Goal: Transaction & Acquisition: Purchase product/service

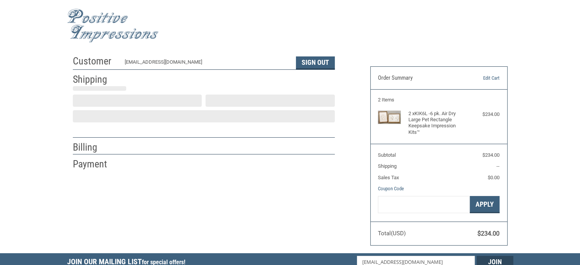
scroll to position [17, 0]
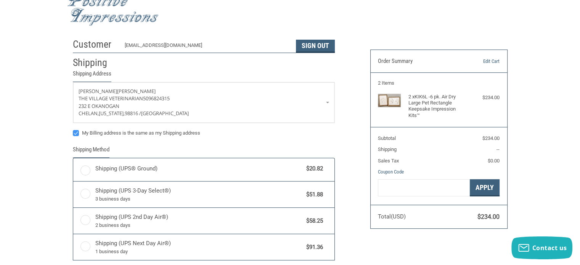
radio input "true"
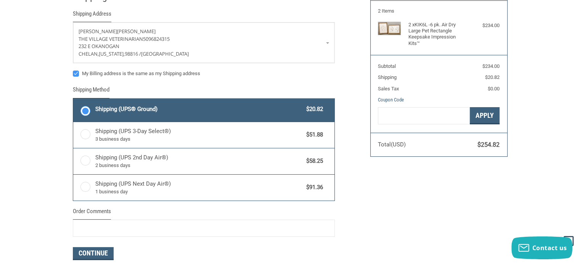
scroll to position [0, 0]
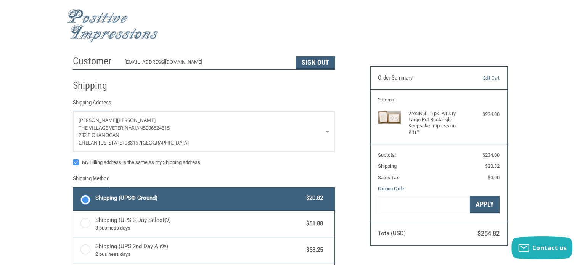
click at [120, 31] on img at bounding box center [113, 26] width 92 height 34
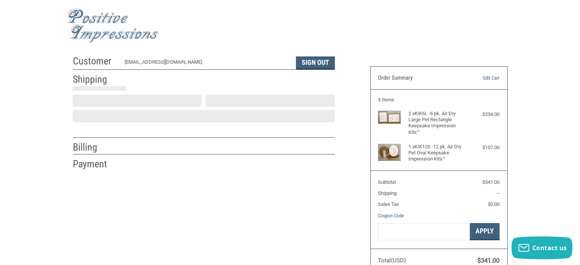
scroll to position [17, 0]
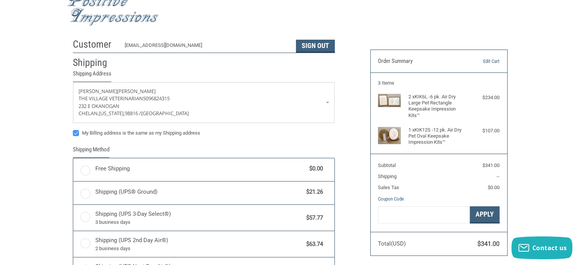
radio input "true"
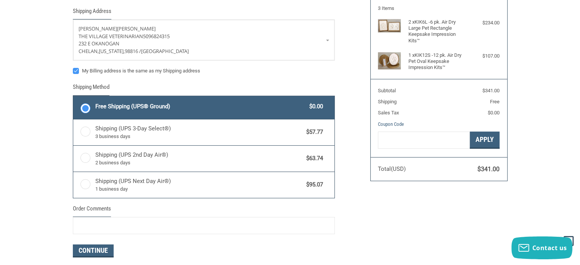
scroll to position [169, 0]
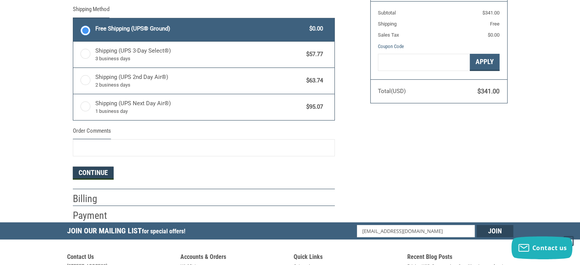
click at [97, 167] on button "Continue" at bounding box center [93, 173] width 41 height 13
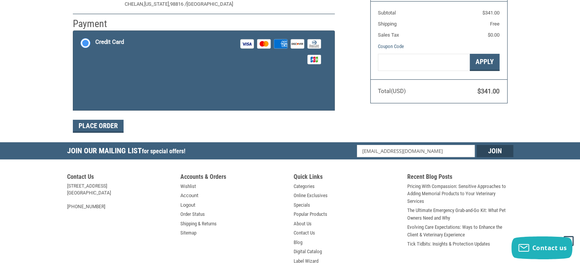
scroll to position [130, 0]
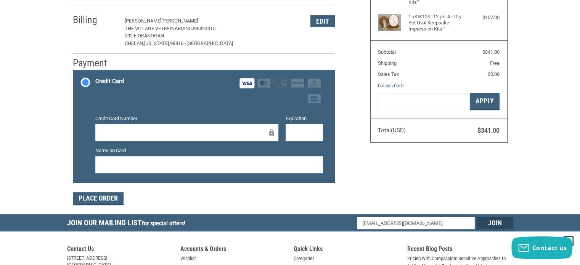
click at [268, 169] on div at bounding box center [209, 164] width 228 height 17
click at [354, 190] on div "Customer [EMAIL_ADDRESS][DOMAIN_NAME] Sign Out Shipping [PERSON_NAME] The Villa…" at bounding box center [215, 67] width 297 height 293
click at [105, 202] on button "Place Order" at bounding box center [98, 198] width 51 height 13
